Goal: Answer question/provide support

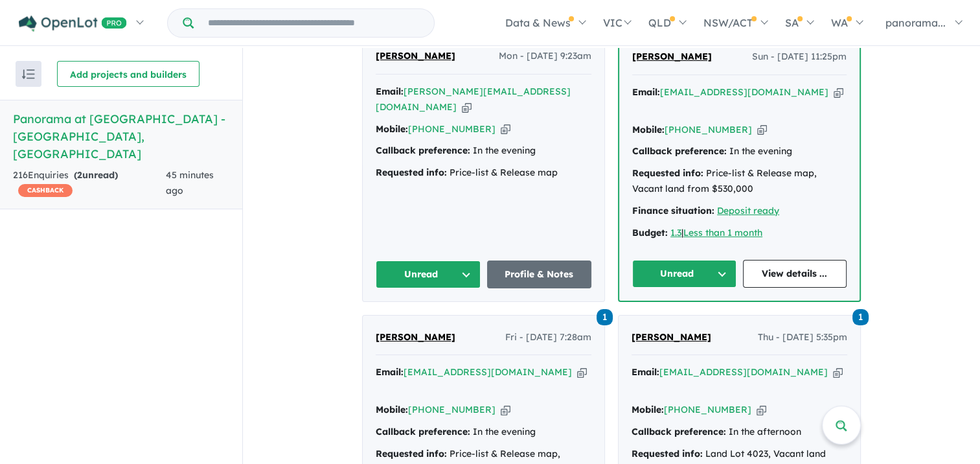
scroll to position [514, 0]
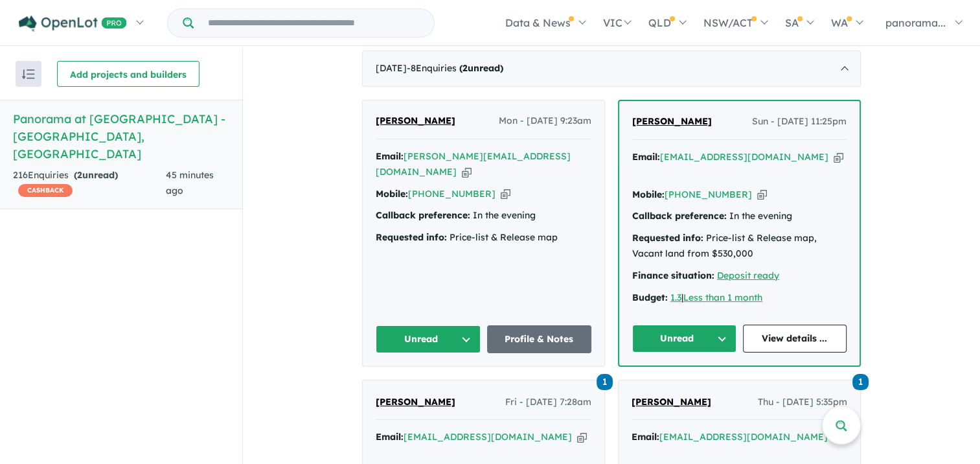
click at [464, 273] on div "[PERSON_NAME] Mon - [DATE] 9:23am Email: [PERSON_NAME][EMAIL_ADDRESS][DOMAIN_NA…" at bounding box center [484, 233] width 242 height 266
click at [681, 324] on button "Unread" at bounding box center [684, 338] width 104 height 28
click at [687, 384] on button "Assigned" at bounding box center [689, 399] width 113 height 30
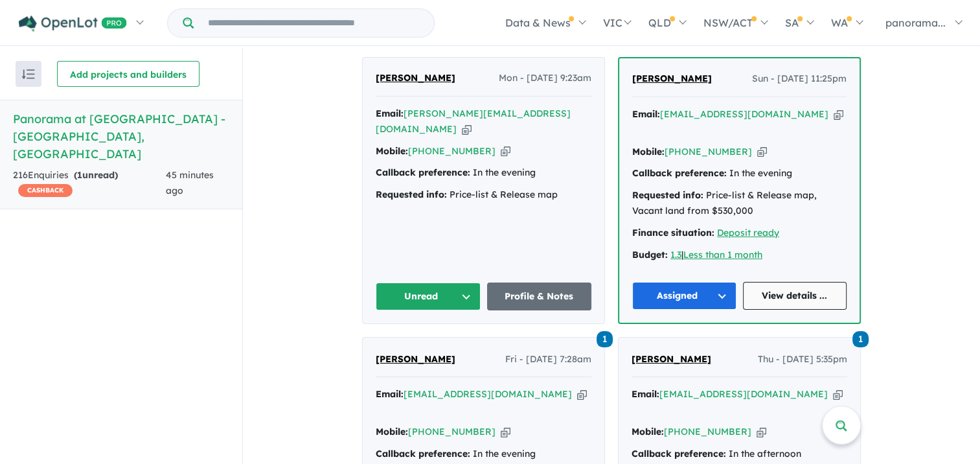
scroll to position [578, 0]
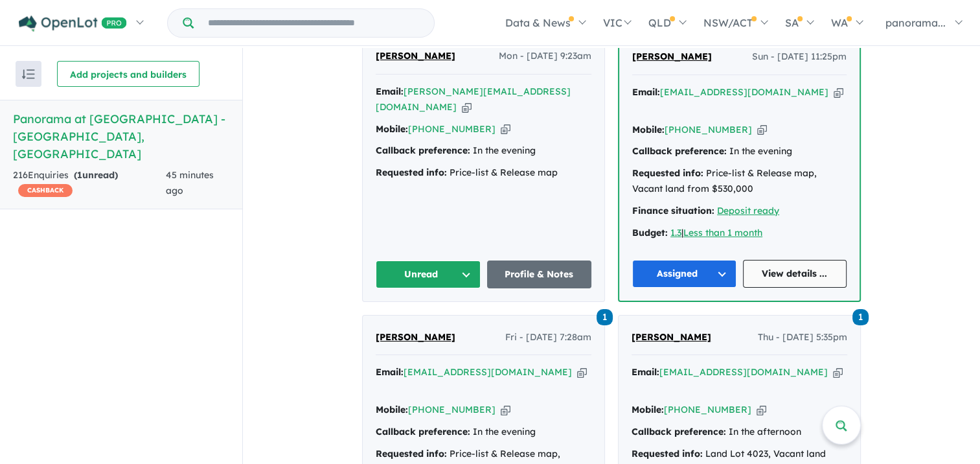
click at [771, 260] on link "View details ..." at bounding box center [795, 274] width 104 height 28
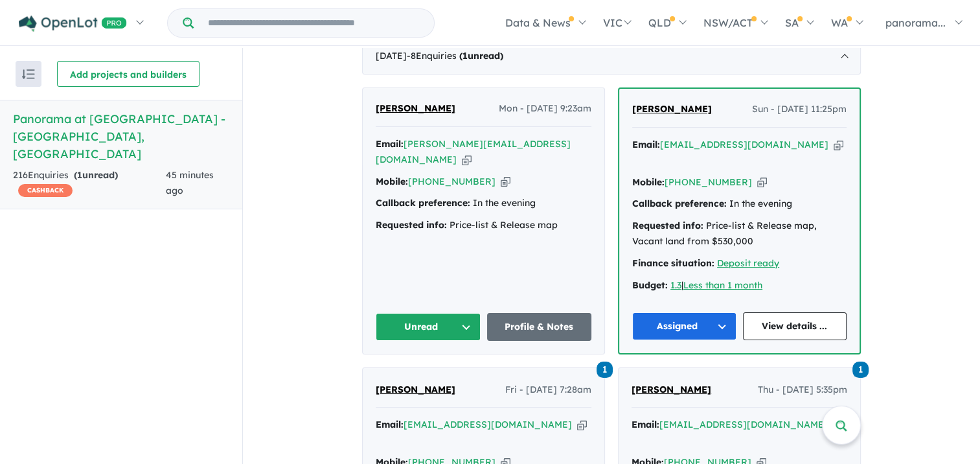
scroll to position [514, 0]
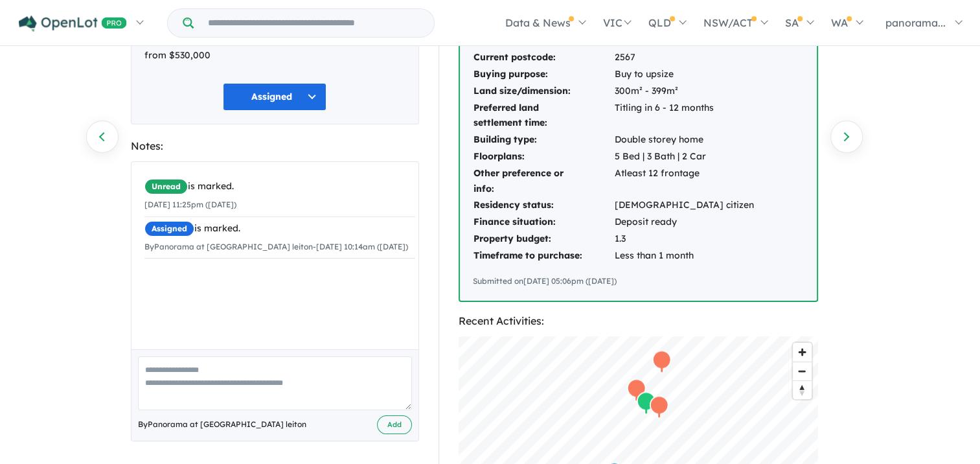
scroll to position [194, 0]
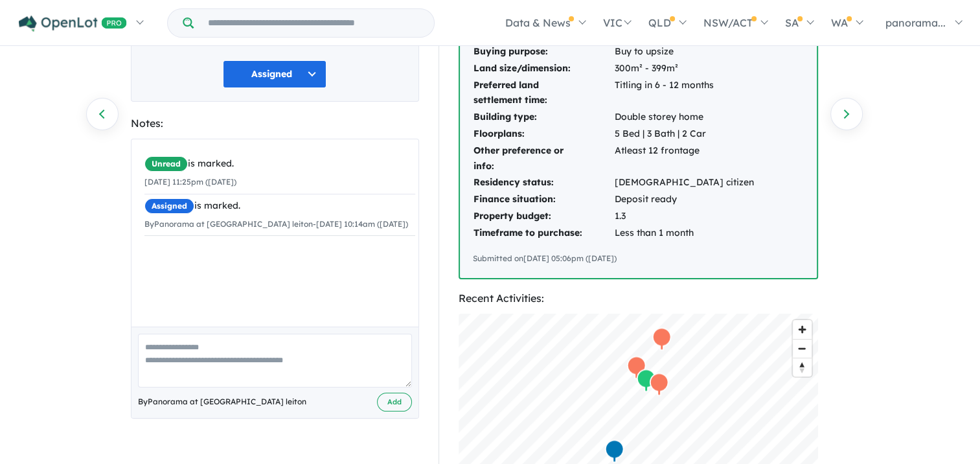
click at [163, 370] on textarea at bounding box center [275, 361] width 274 height 54
type textarea "**********"
click at [392, 402] on button "Add" at bounding box center [394, 401] width 35 height 19
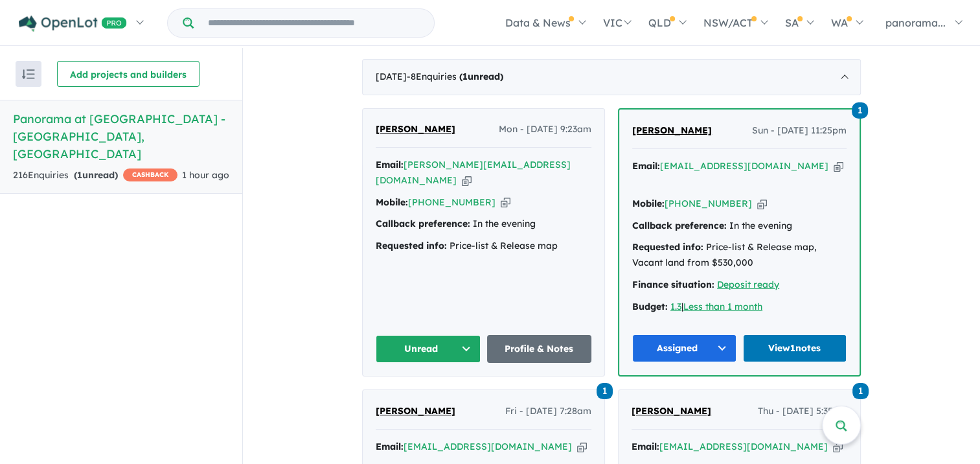
scroll to position [518, 0]
